Goal: Information Seeking & Learning: Learn about a topic

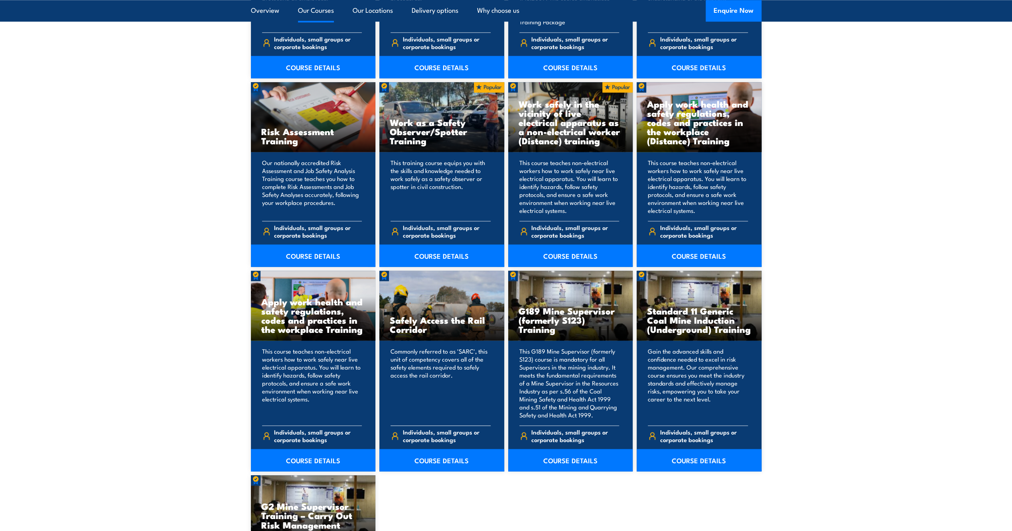
scroll to position [1037, 0]
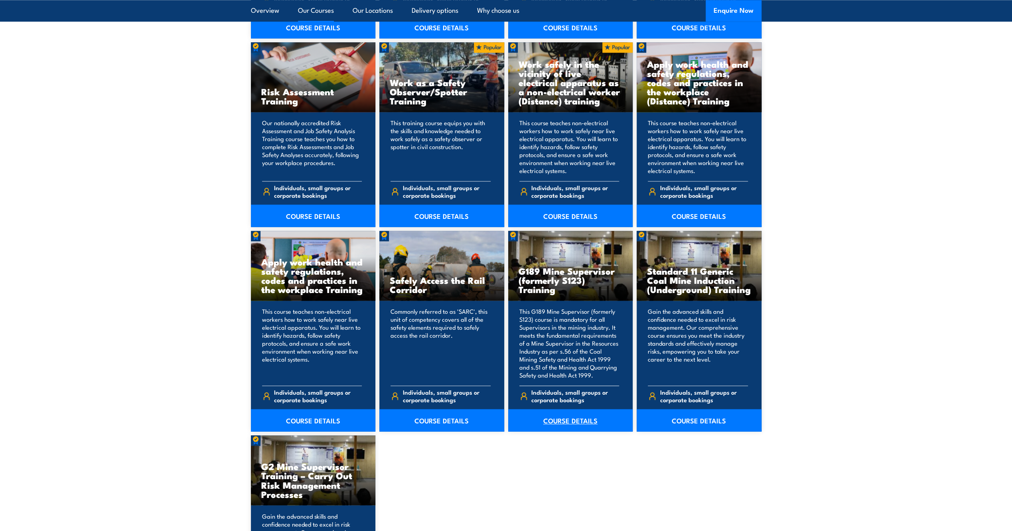
click at [572, 418] on link "COURSE DETAILS" at bounding box center [570, 420] width 125 height 22
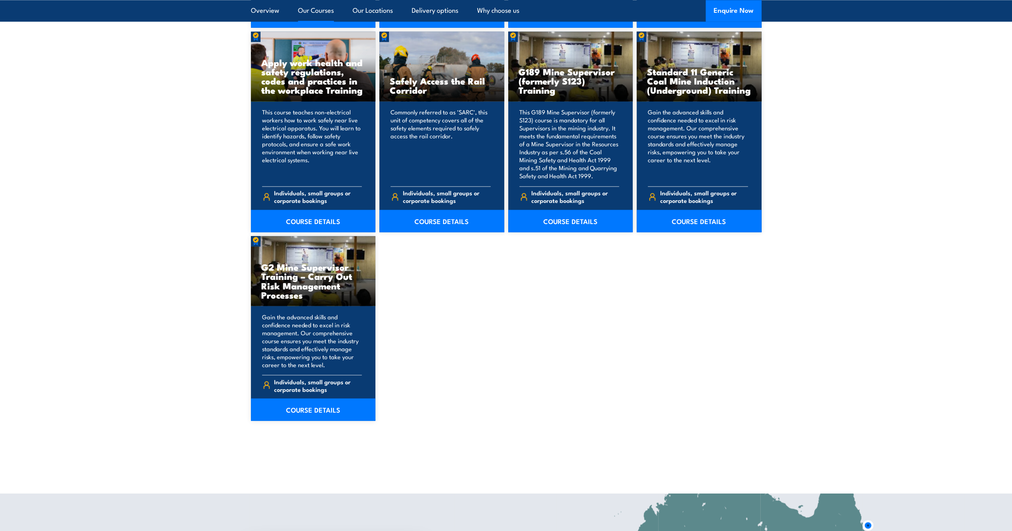
scroll to position [1236, 0]
click at [301, 398] on link "COURSE DETAILS" at bounding box center [313, 409] width 125 height 22
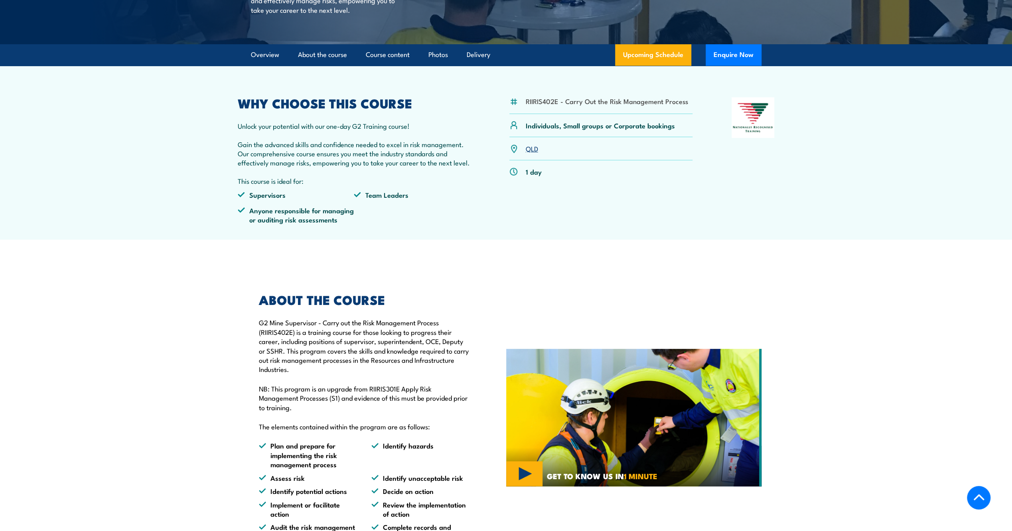
scroll to position [159, 0]
